Goal: Task Accomplishment & Management: Use online tool/utility

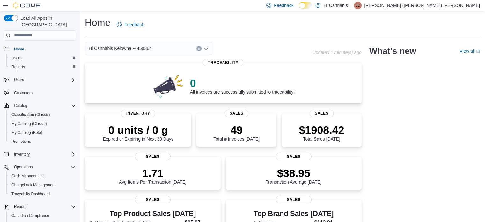
click at [33, 151] on div "Inventory" at bounding box center [43, 154] width 64 height 8
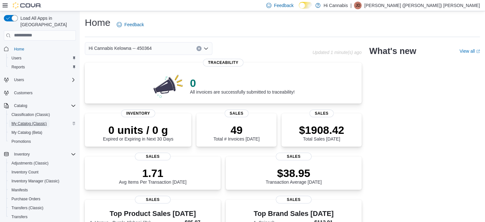
click at [34, 121] on span "My Catalog (Classic)" at bounding box center [28, 123] width 35 height 5
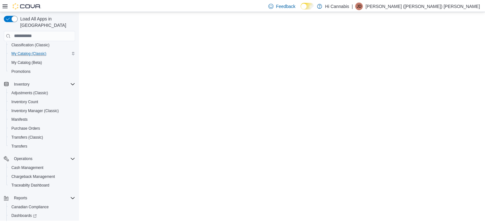
scroll to position [100, 0]
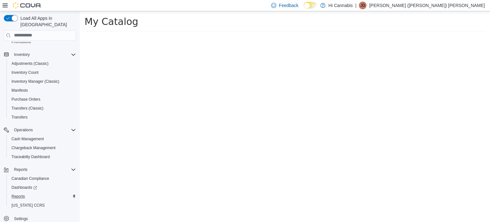
click at [29, 192] on div "Reports" at bounding box center [42, 196] width 67 height 8
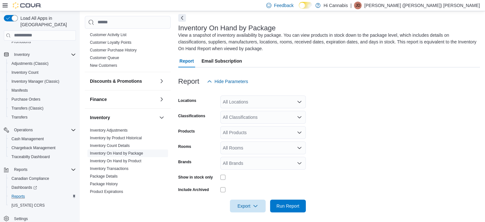
scroll to position [128, 0]
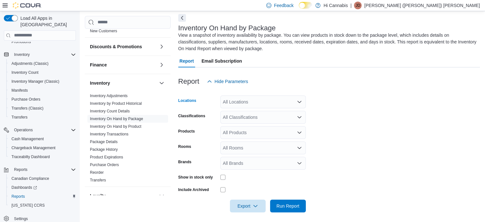
click at [279, 105] on div "All Locations" at bounding box center [262, 101] width 85 height 13
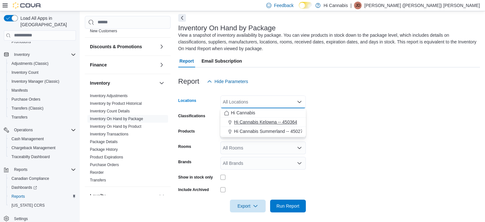
click at [285, 119] on span "Hi Cannabis Kelowna -- 450364" at bounding box center [265, 122] width 63 height 6
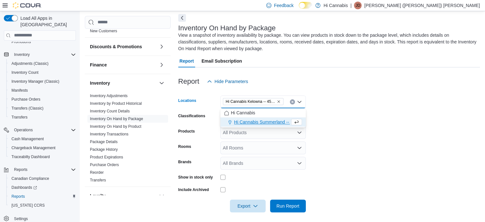
drag, startPoint x: 379, startPoint y: 70, endPoint x: 308, endPoint y: 104, distance: 78.9
click at [379, 70] on div at bounding box center [329, 71] width 302 height 8
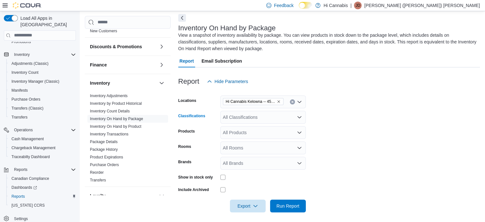
click at [286, 116] on div "All Classifications" at bounding box center [262, 117] width 85 height 13
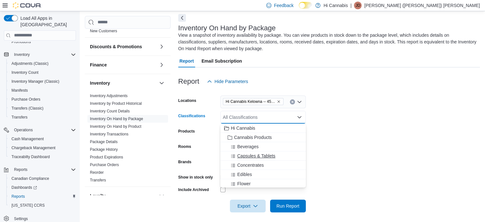
click at [274, 157] on span "Capsules & Tablets" at bounding box center [256, 155] width 38 height 6
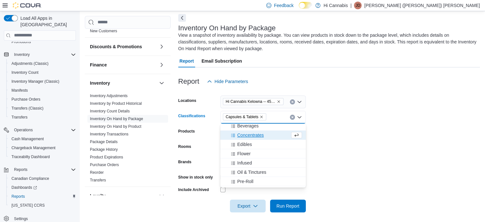
scroll to position [32, 0]
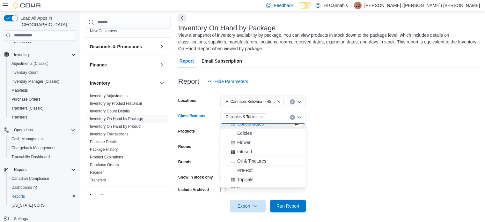
click at [266, 157] on button "Oil & Tinctures" at bounding box center [262, 160] width 85 height 9
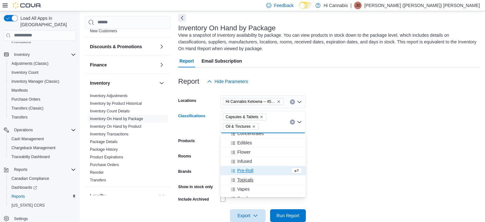
click at [262, 178] on div "Topicals" at bounding box center [263, 179] width 78 height 6
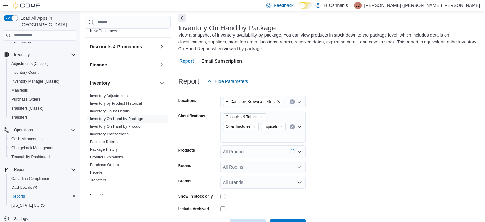
click at [339, 108] on form "Locations Hi Cannabis [GEOGRAPHIC_DATA] -- 450364 Classifications Capsules & Ta…" at bounding box center [329, 160] width 302 height 144
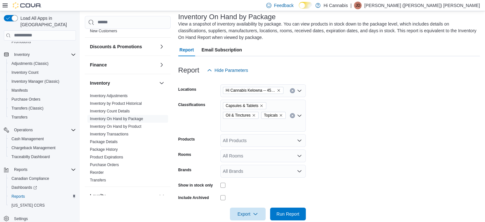
scroll to position [50, 0]
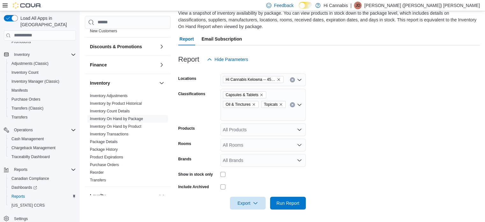
click at [226, 172] on div at bounding box center [262, 174] width 85 height 5
click at [240, 198] on span "Export" at bounding box center [248, 202] width 28 height 13
click at [257, 159] on button "Export to Excel" at bounding box center [249, 163] width 36 height 13
